Goal: Task Accomplishment & Management: Use online tool/utility

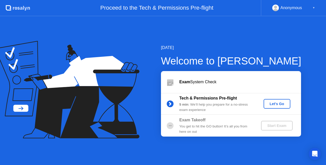
click at [271, 103] on div "Let's Go" at bounding box center [276, 104] width 23 height 4
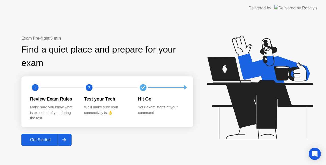
click at [42, 138] on div "Get Started" at bounding box center [40, 140] width 35 height 5
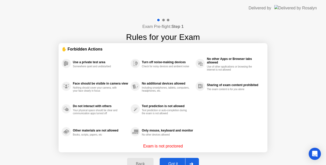
click at [239, 116] on div "Use a private test area Somewhere quiet and undisturbed Face should be visible …" at bounding box center [163, 97] width 203 height 91
click at [172, 164] on div "Got it" at bounding box center [173, 164] width 24 height 5
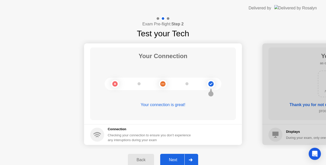
click at [176, 157] on button "Next" at bounding box center [179, 160] width 38 height 12
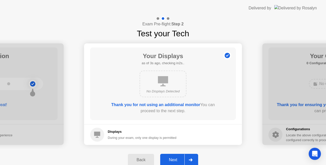
click at [176, 157] on button "Next" at bounding box center [179, 160] width 38 height 12
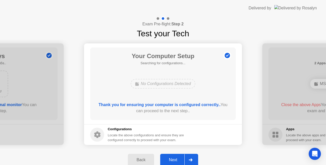
click at [176, 157] on button "Next" at bounding box center [179, 160] width 38 height 12
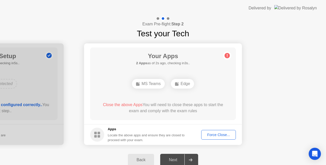
click at [149, 84] on div "MS Teams" at bounding box center [148, 84] width 33 height 10
click at [212, 131] on button "Force Close..." at bounding box center [218, 135] width 35 height 10
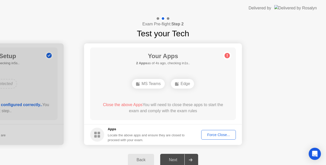
click at [225, 137] on div "Force Close..." at bounding box center [218, 135] width 31 height 4
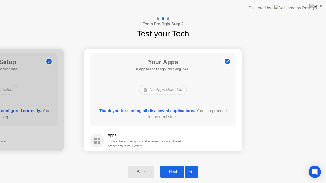
click at [174, 165] on div "Next" at bounding box center [173, 172] width 23 height 5
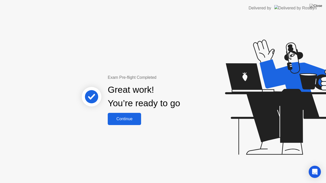
click at [124, 117] on div "Continue" at bounding box center [124, 119] width 30 height 5
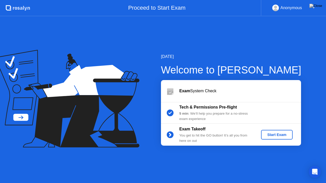
click at [282, 134] on div "Start Exam" at bounding box center [276, 135] width 27 height 4
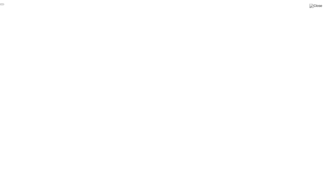
click div "End Proctoring Session"
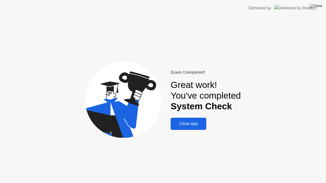
click at [189, 126] on div "Close App" at bounding box center [188, 124] width 33 height 5
